Goal: Task Accomplishment & Management: Use online tool/utility

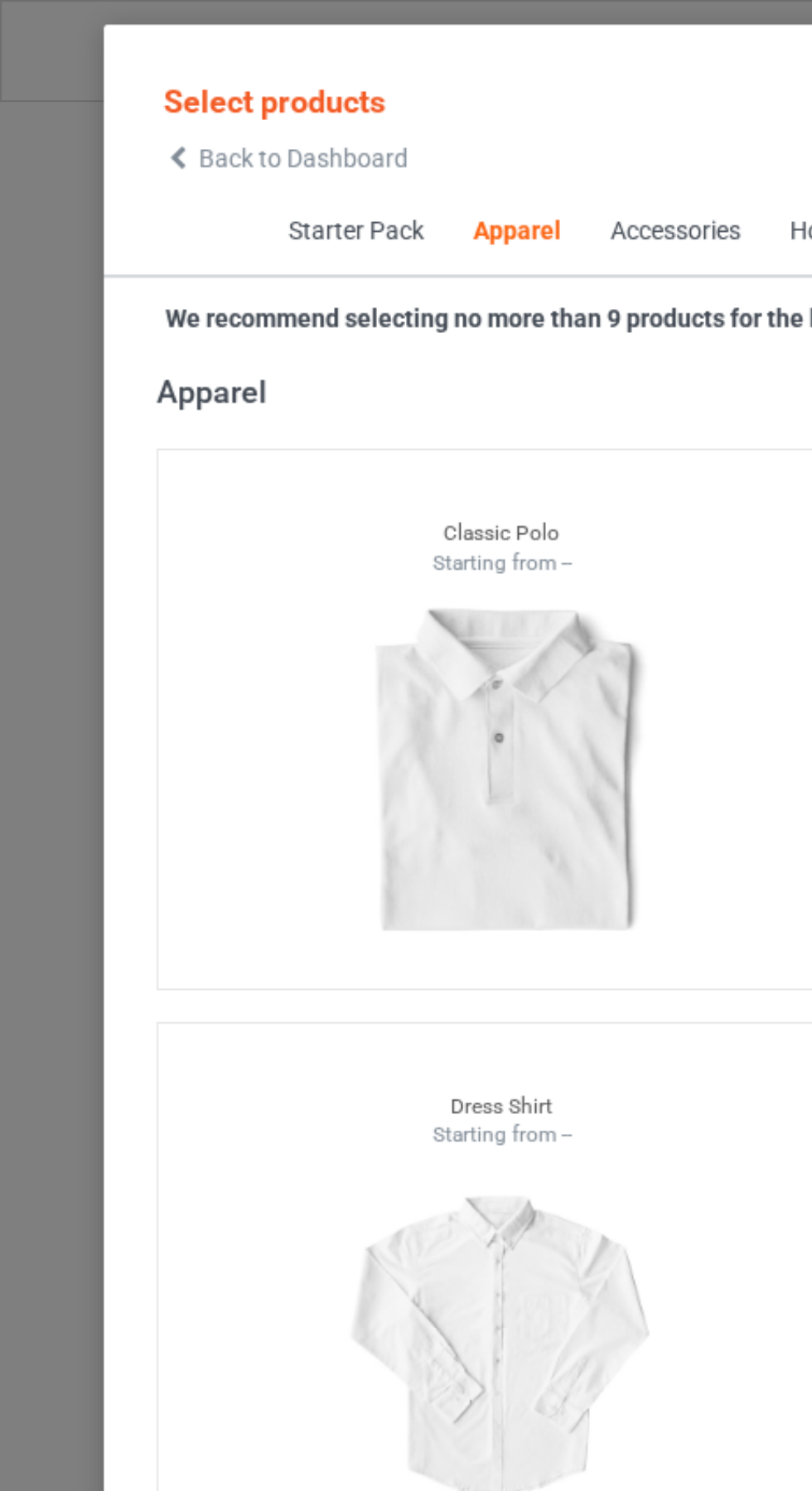
click at [83, 75] on icon at bounding box center [83, 74] width 14 height 12
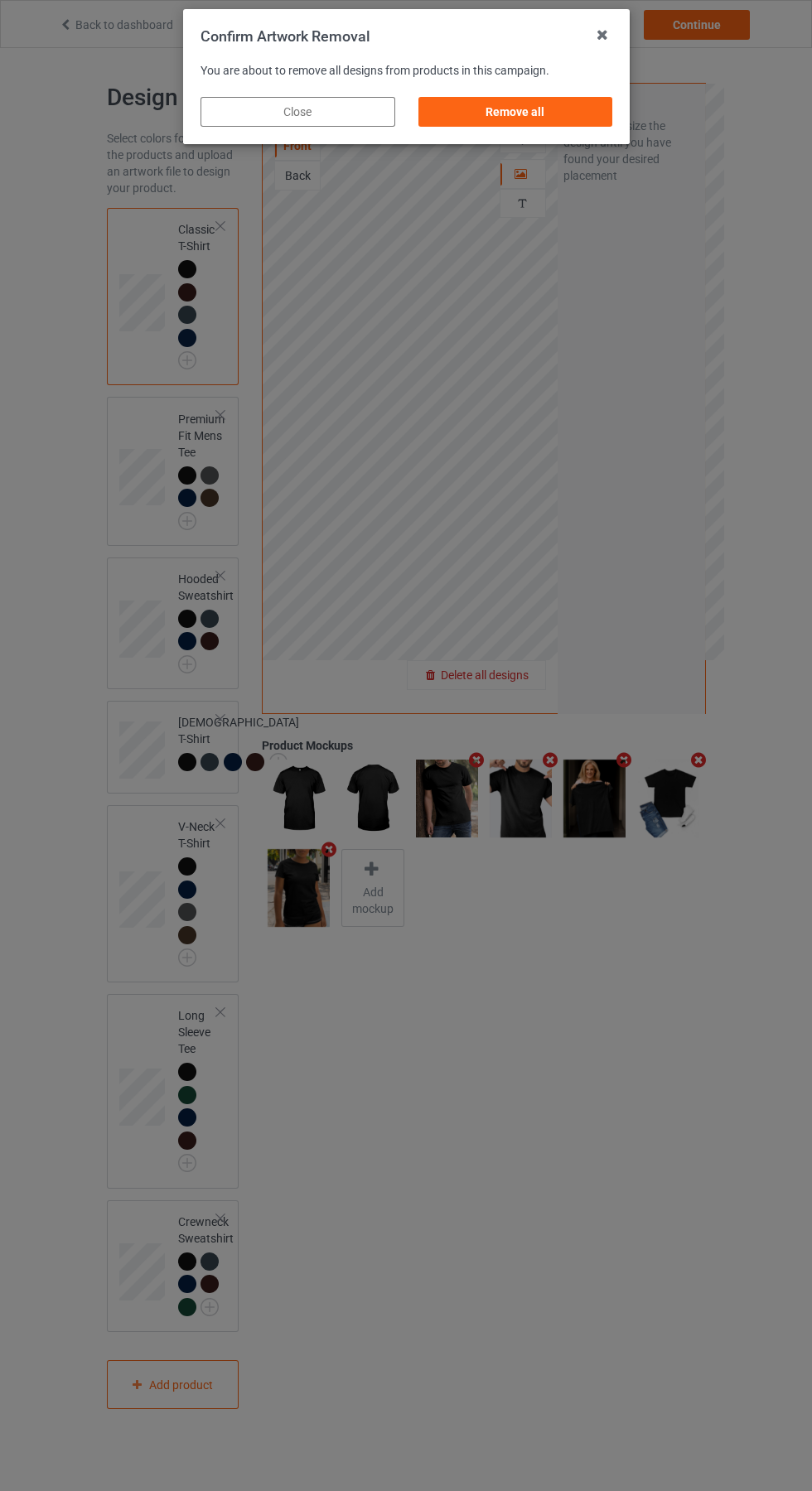
click at [504, 100] on div "Remove all" at bounding box center [515, 112] width 194 height 30
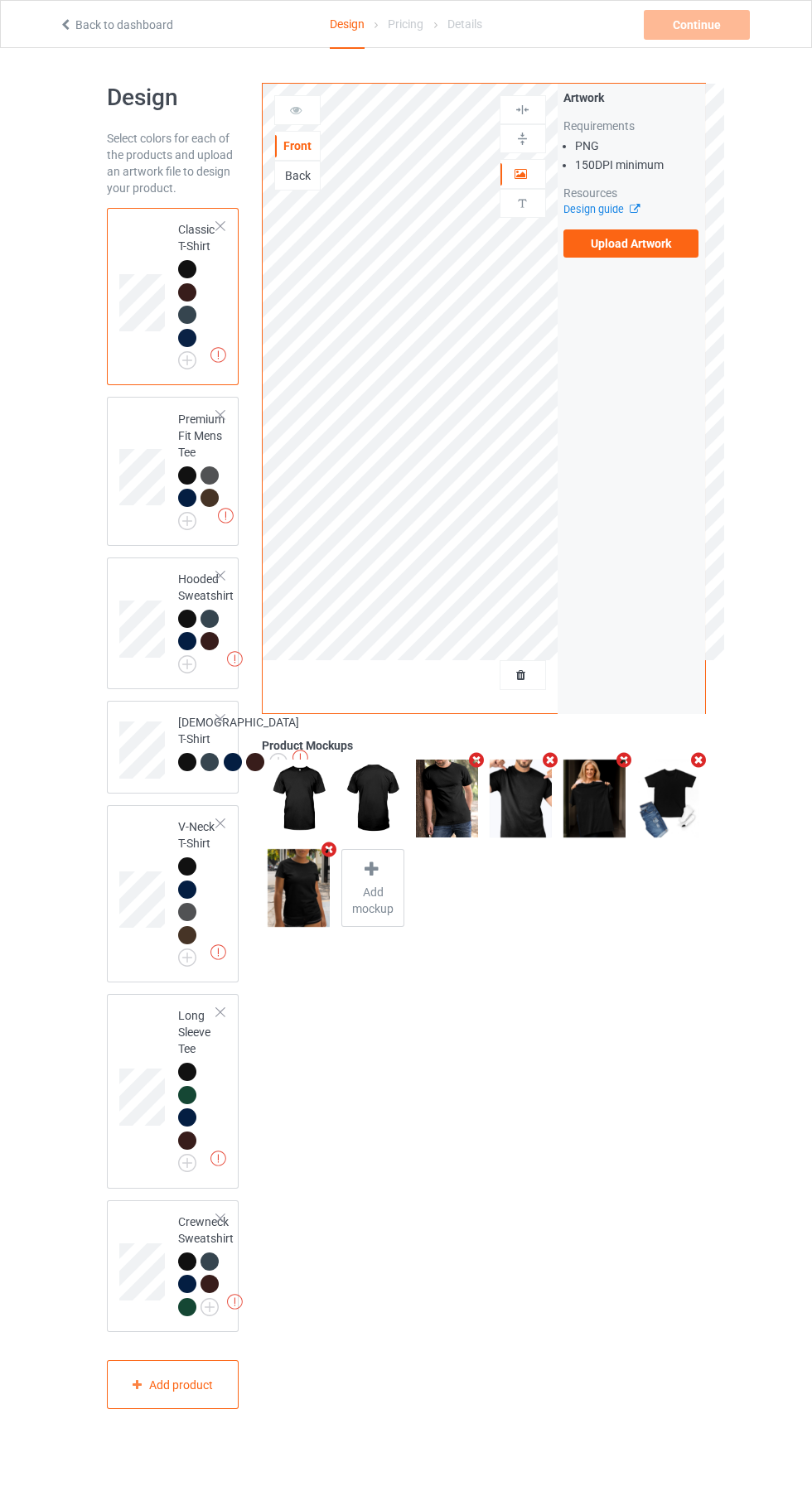
click at [644, 244] on label "Upload Artwork" at bounding box center [631, 244] width 136 height 28
click at [0, 0] on input "Upload Artwork" at bounding box center [0, 0] width 0 height 0
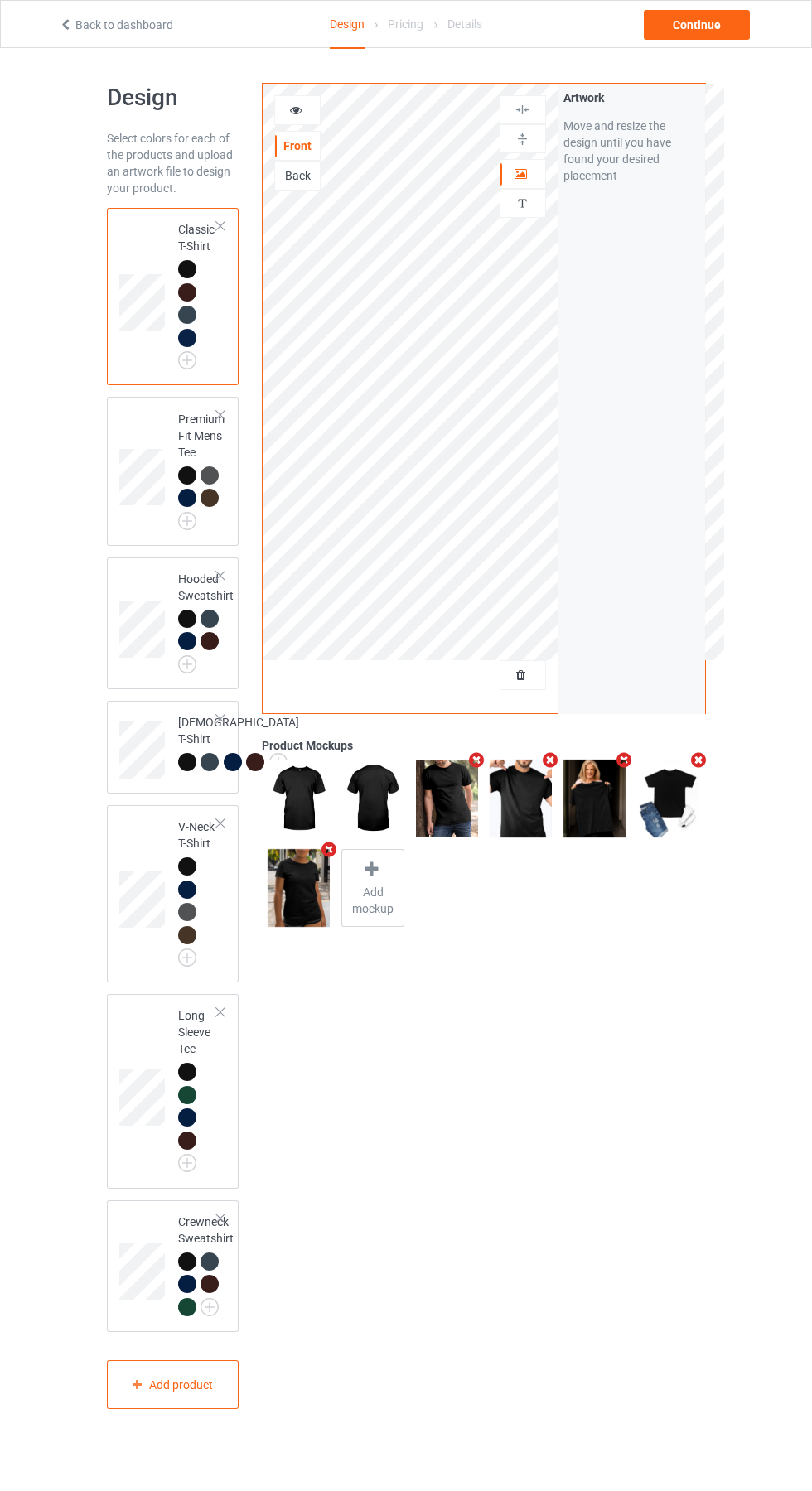
click at [0, 0] on img at bounding box center [0, 0] width 0 height 0
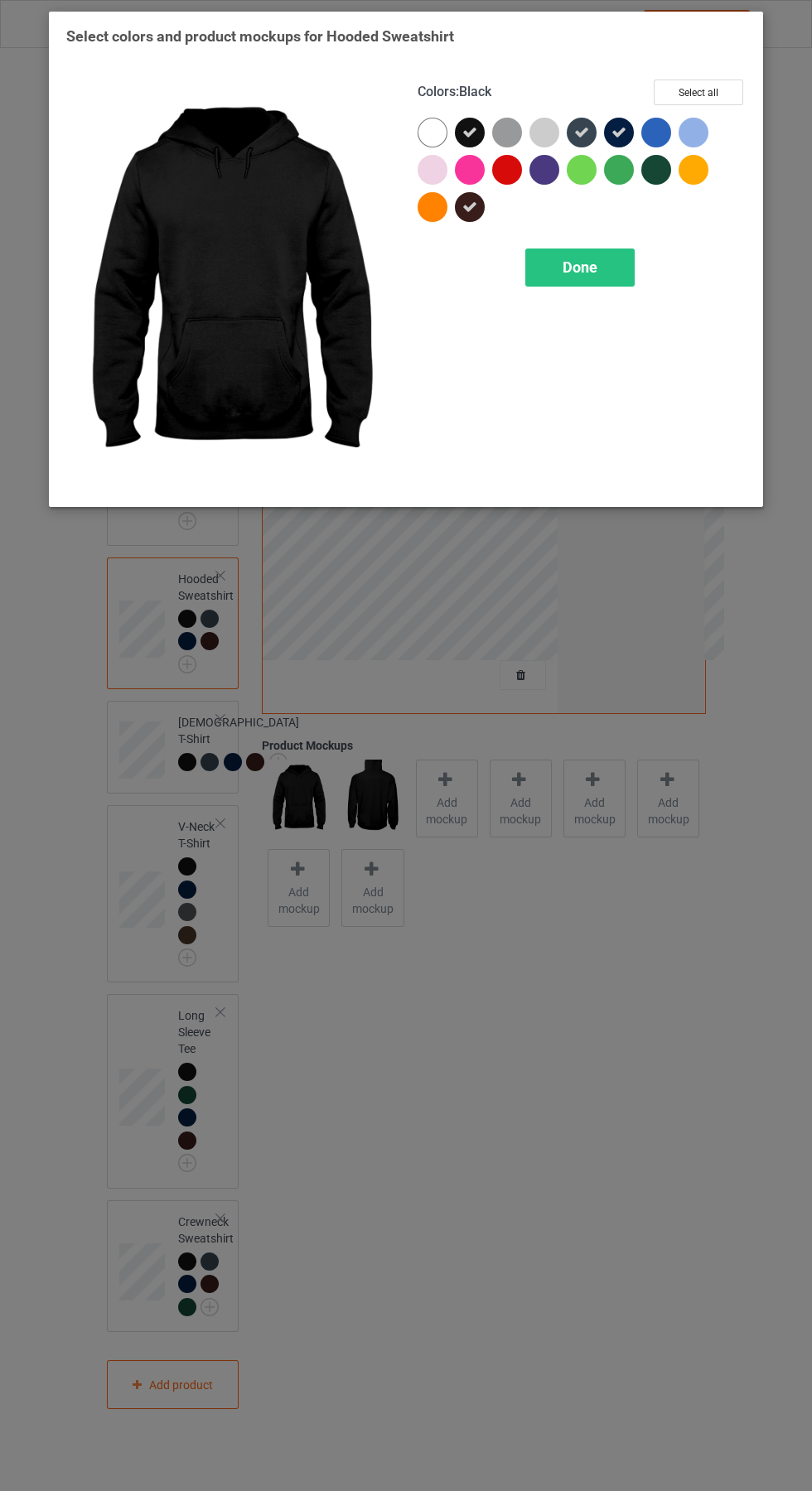
click at [593, 260] on span "Done" at bounding box center [580, 267] width 35 height 18
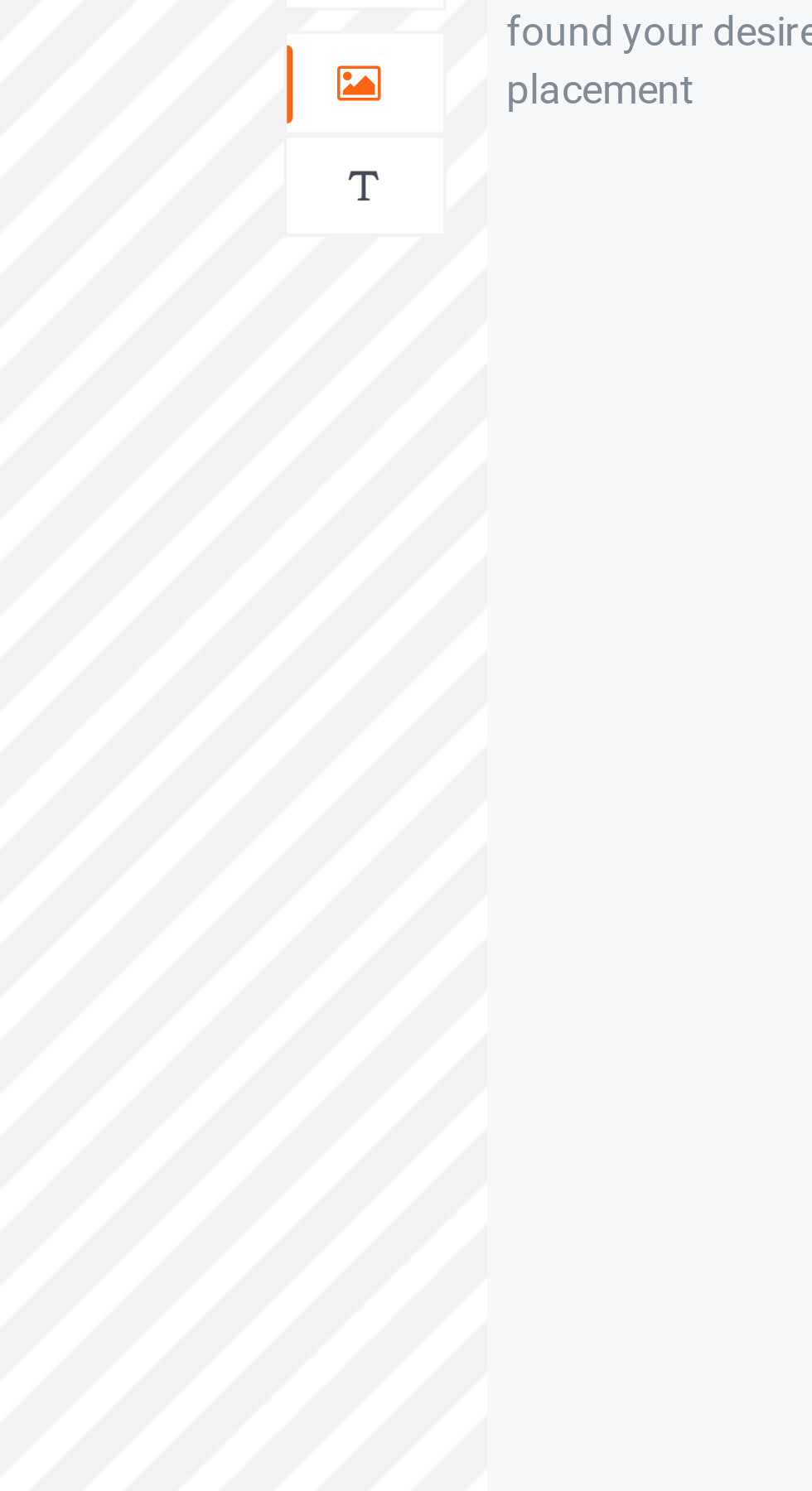
click at [519, 169] on icon at bounding box center [520, 171] width 14 height 12
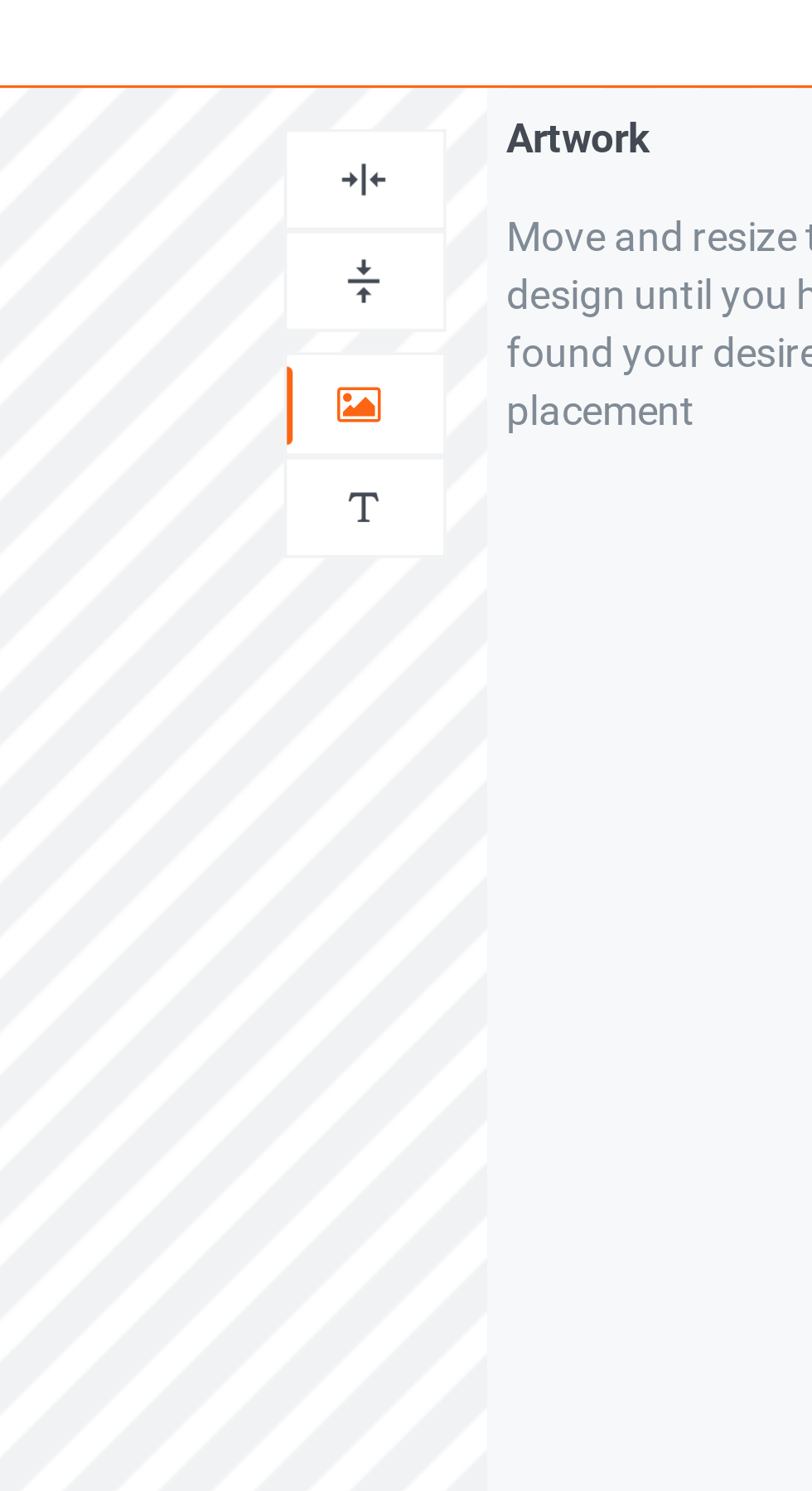
click at [521, 103] on img at bounding box center [521, 109] width 16 height 16
click at [528, 98] on div at bounding box center [522, 109] width 46 height 29
click at [531, 107] on div at bounding box center [522, 109] width 44 height 16
click at [525, 113] on img at bounding box center [521, 109] width 16 height 16
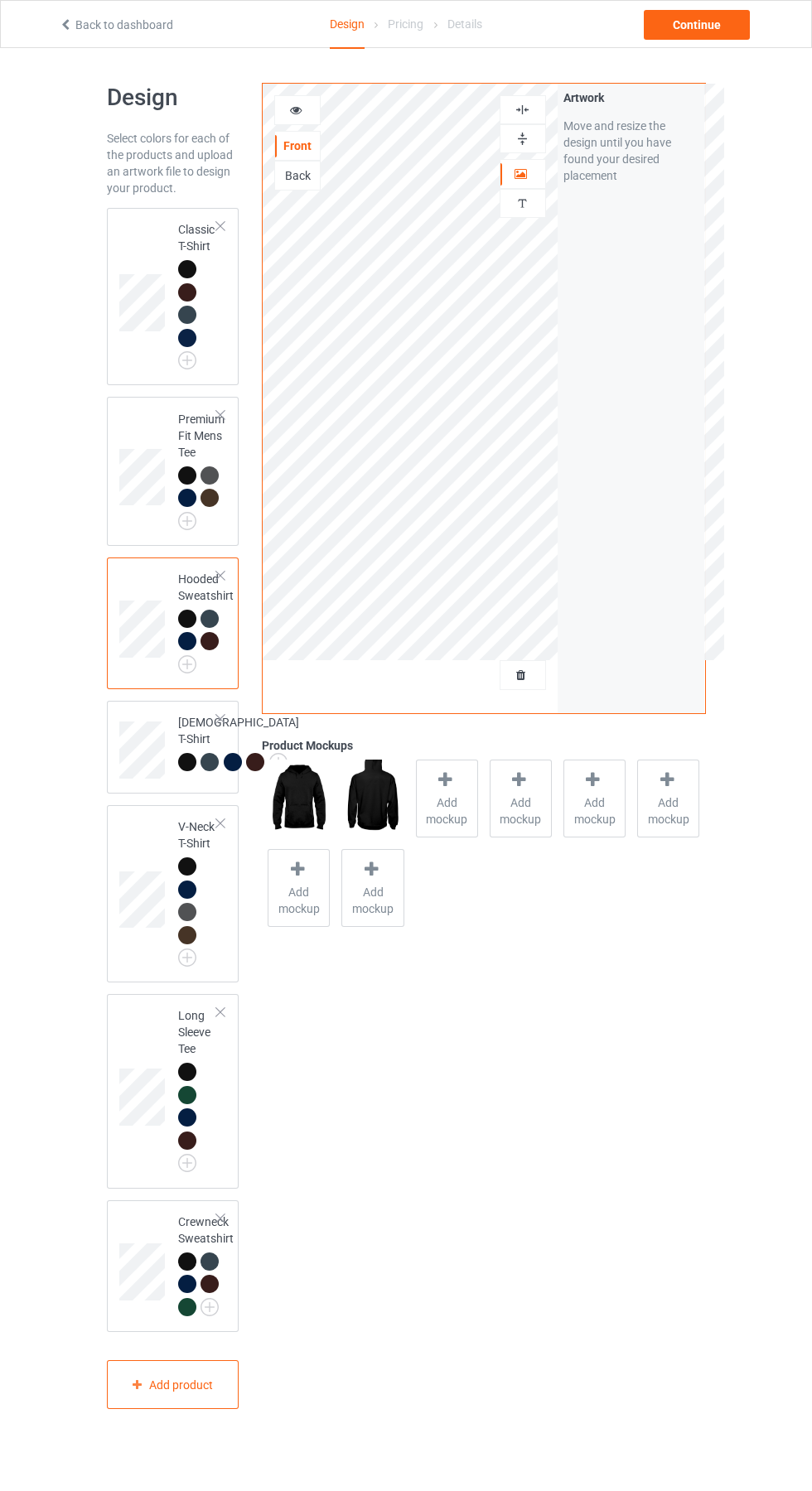
scroll to position [9, 0]
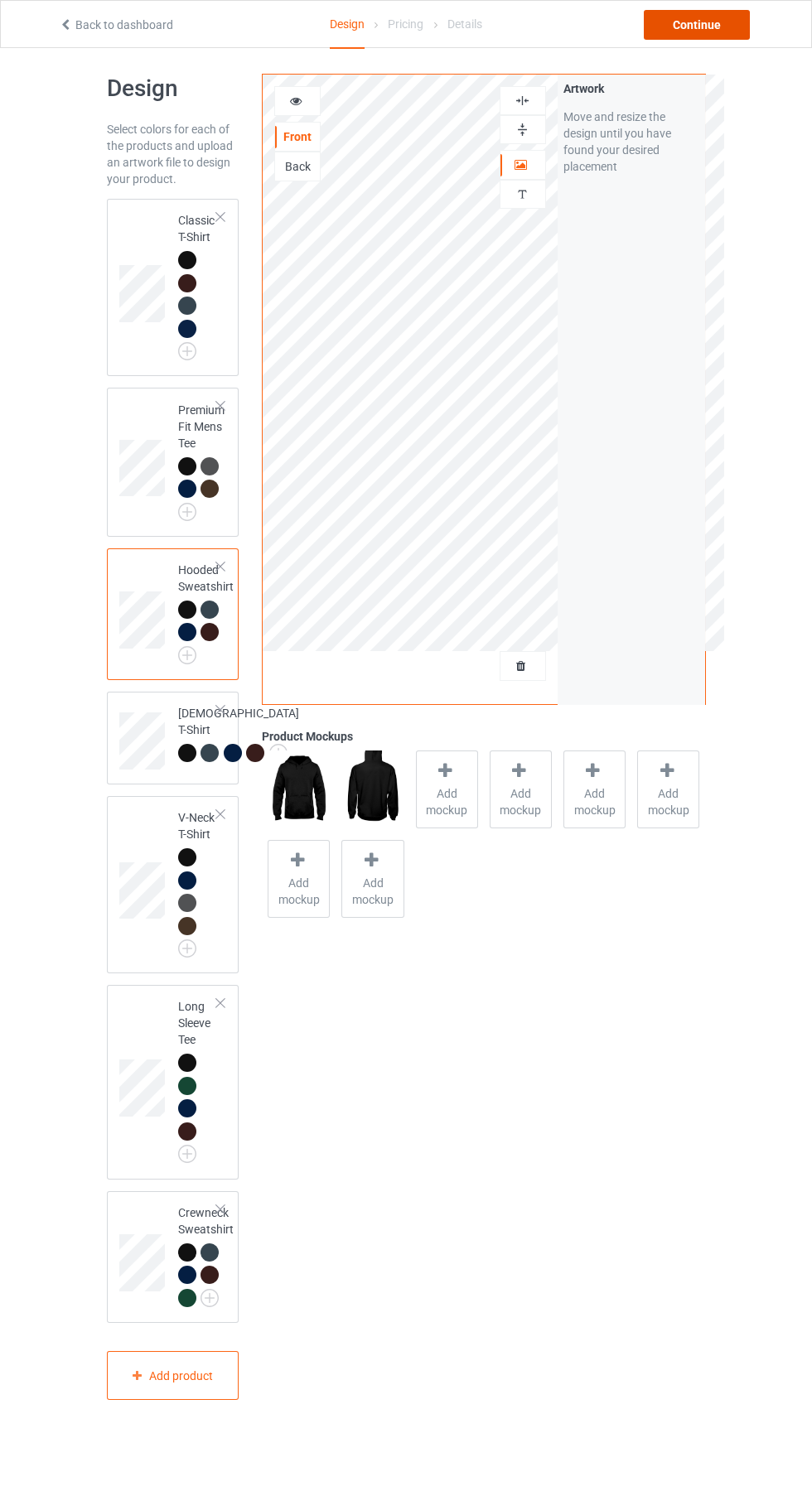
click at [710, 15] on div "Continue" at bounding box center [696, 25] width 106 height 30
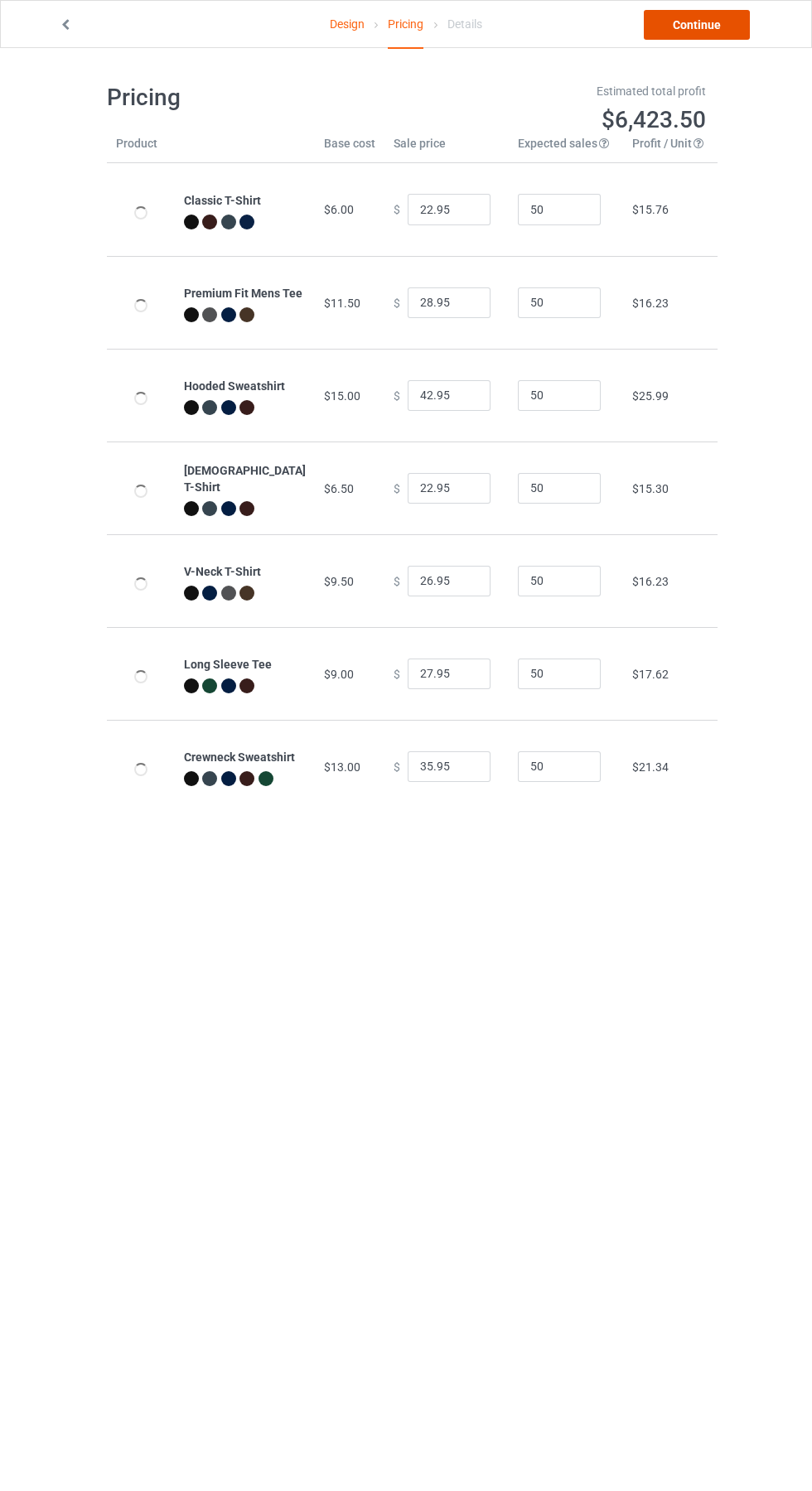
click at [712, 25] on link "Continue" at bounding box center [696, 25] width 106 height 30
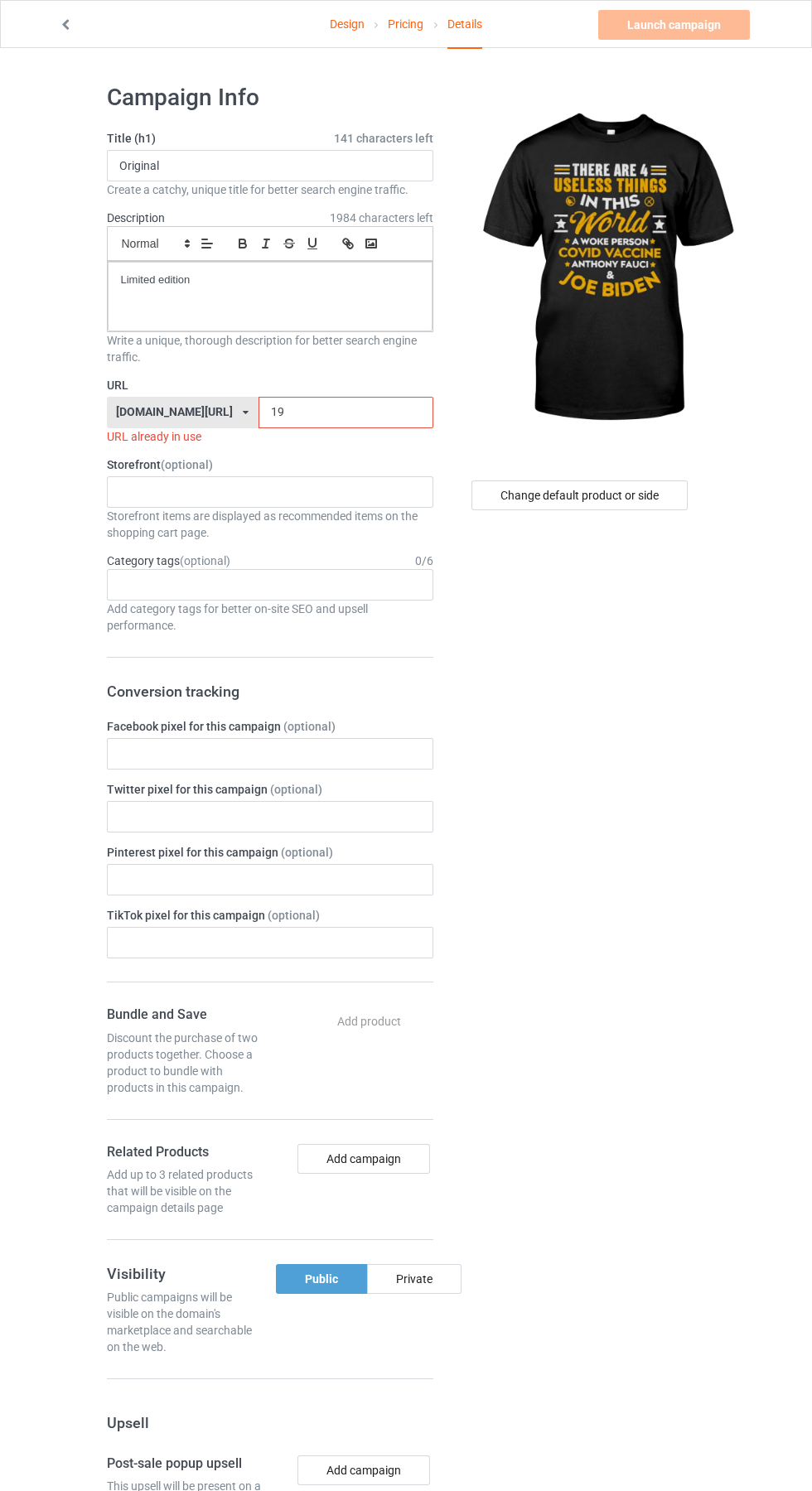
click at [309, 412] on input "19" at bounding box center [345, 412] width 175 height 31
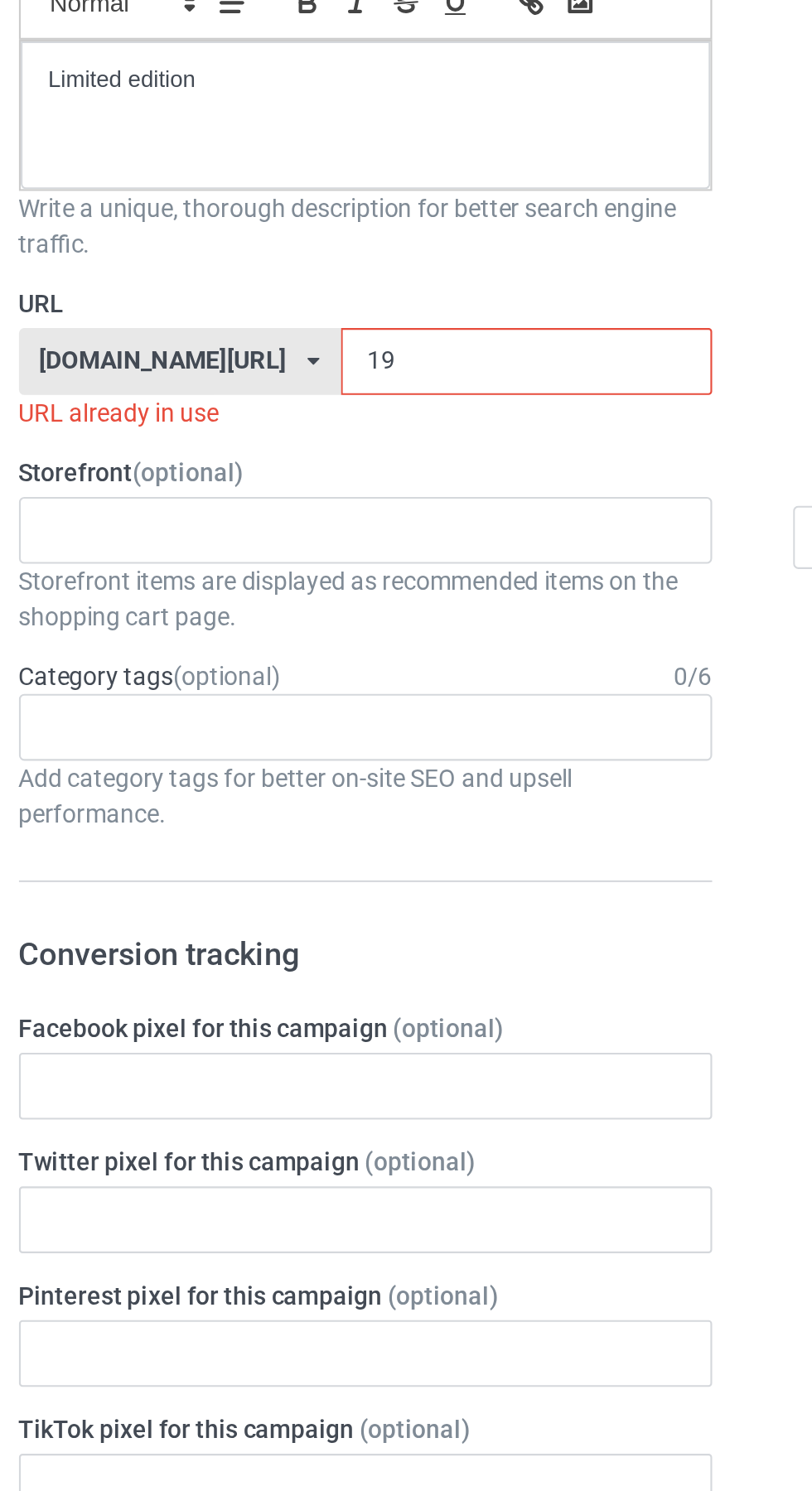
type input "1"
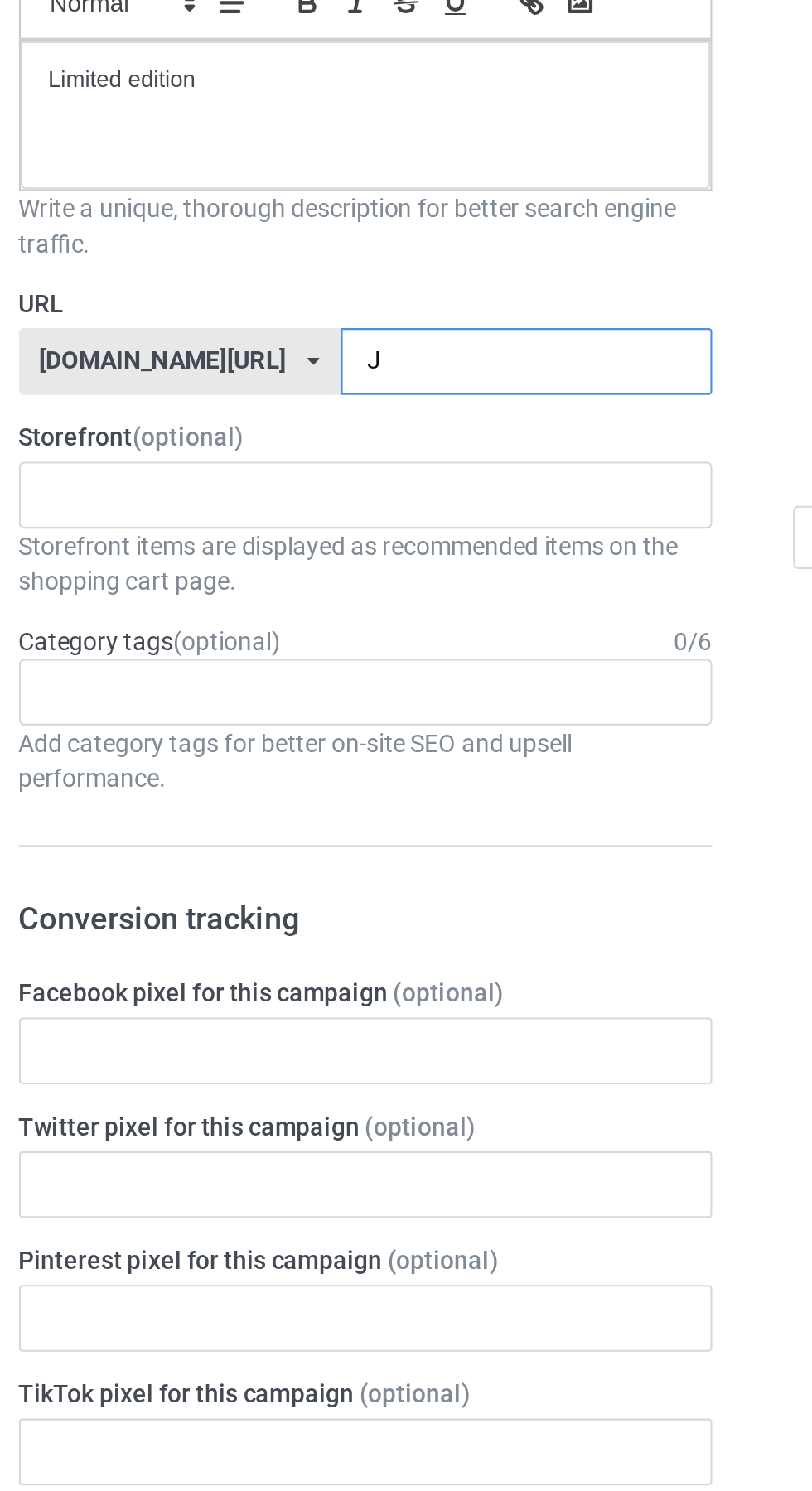
type input "Jb"
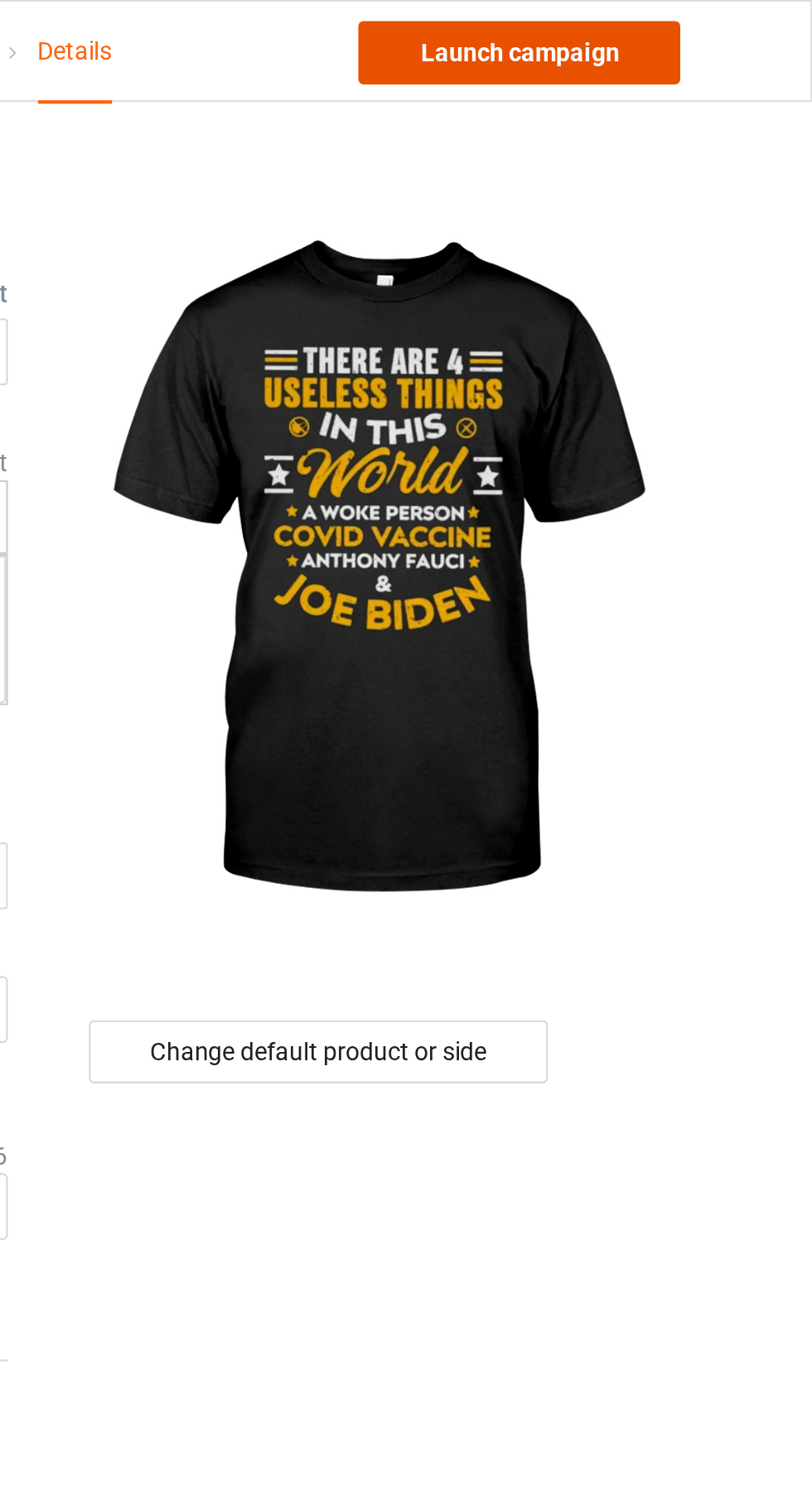
click at [710, 19] on link "Launch campaign" at bounding box center [674, 25] width 152 height 30
